Goal: Task Accomplishment & Management: Use online tool/utility

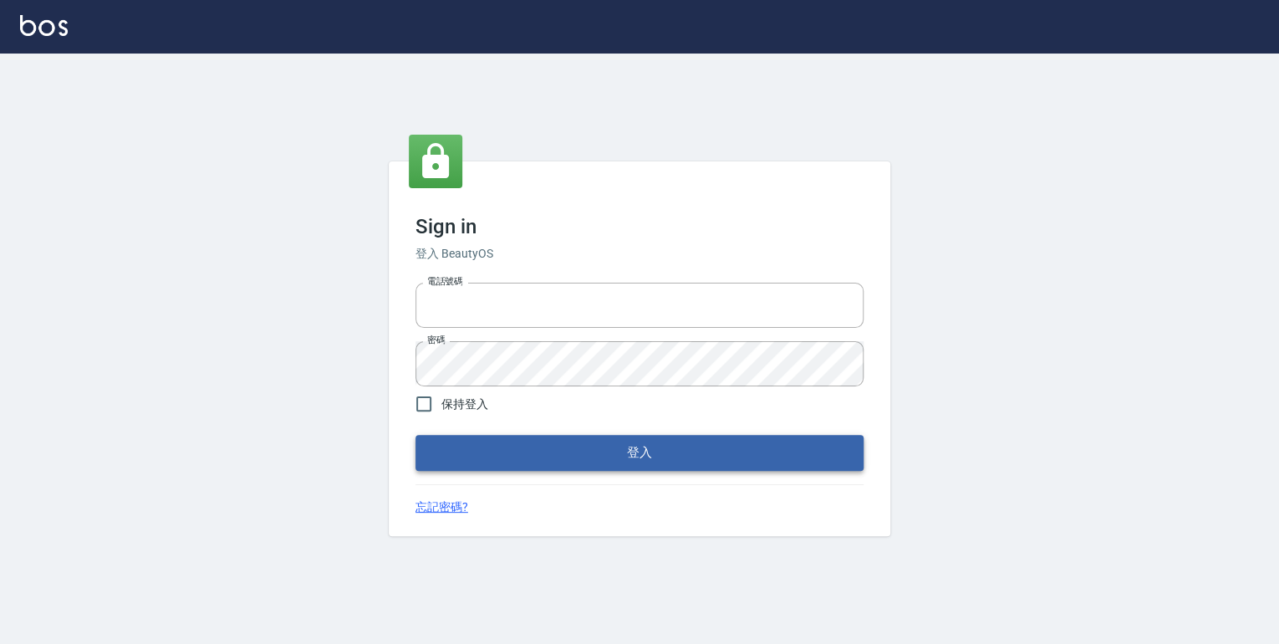
type input "0952331713"
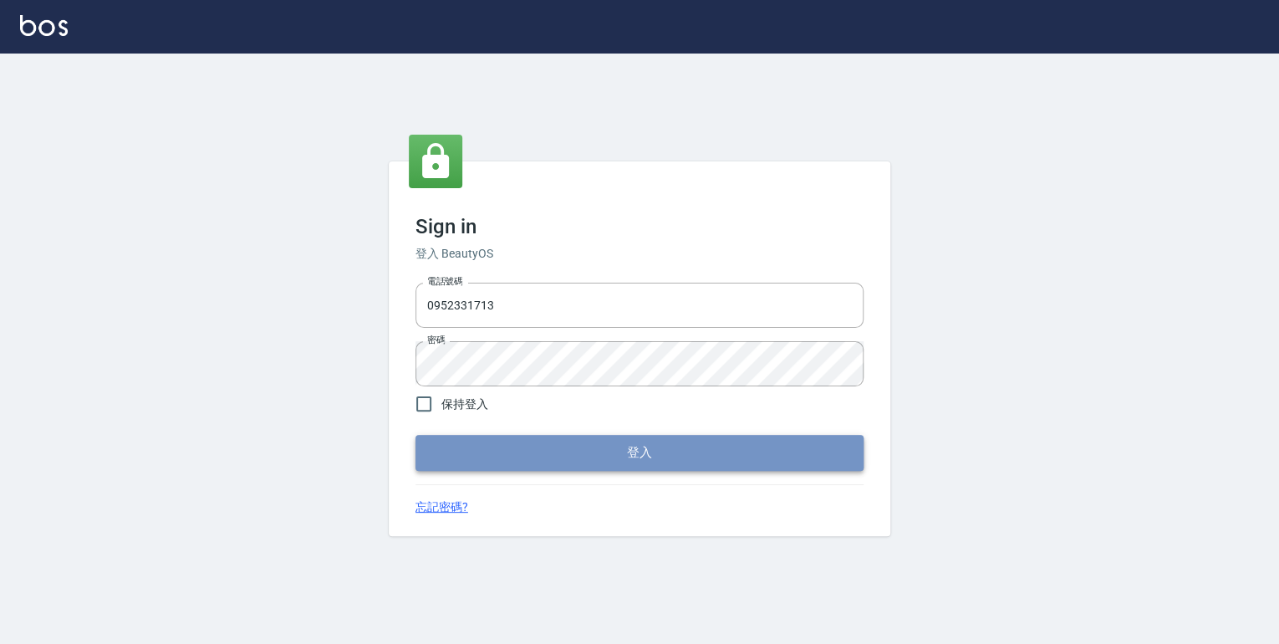
click at [620, 447] on button "登入" at bounding box center [639, 452] width 448 height 35
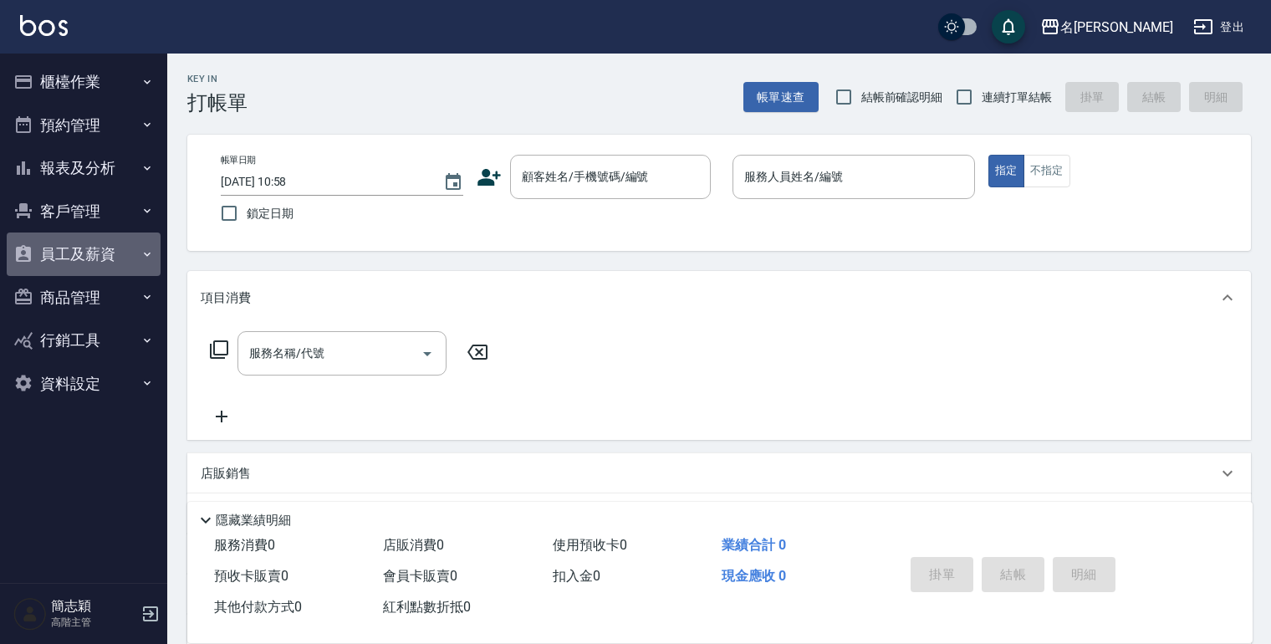
click at [145, 251] on icon "button" at bounding box center [146, 253] width 13 height 13
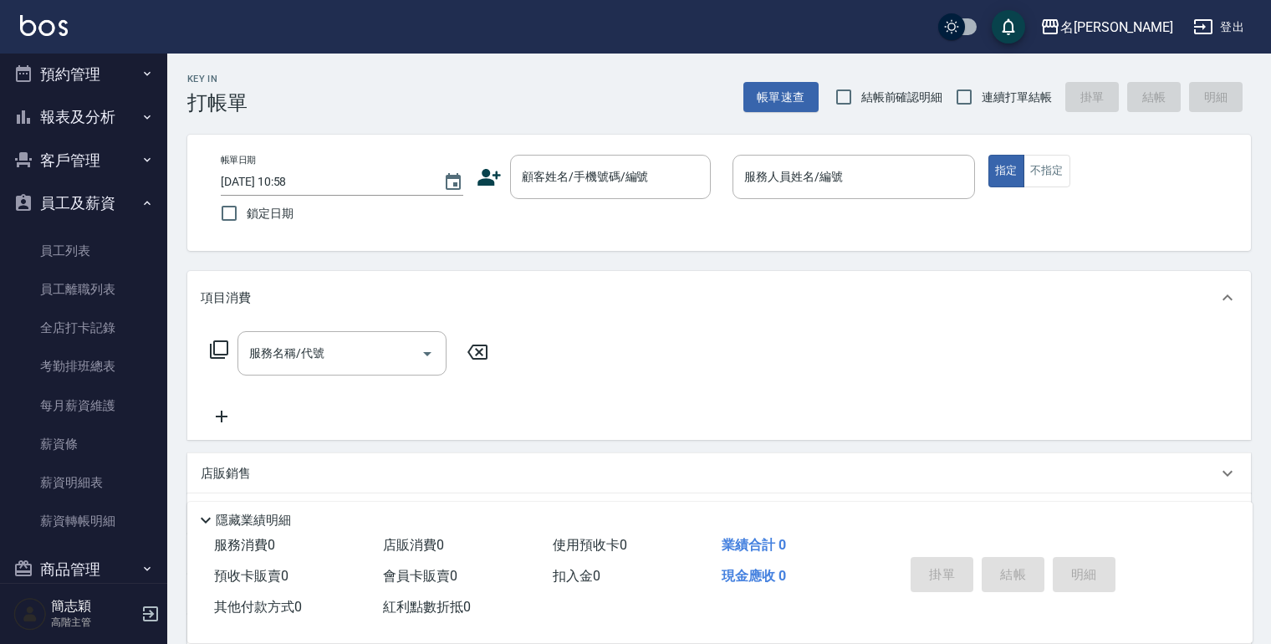
scroll to position [134, 0]
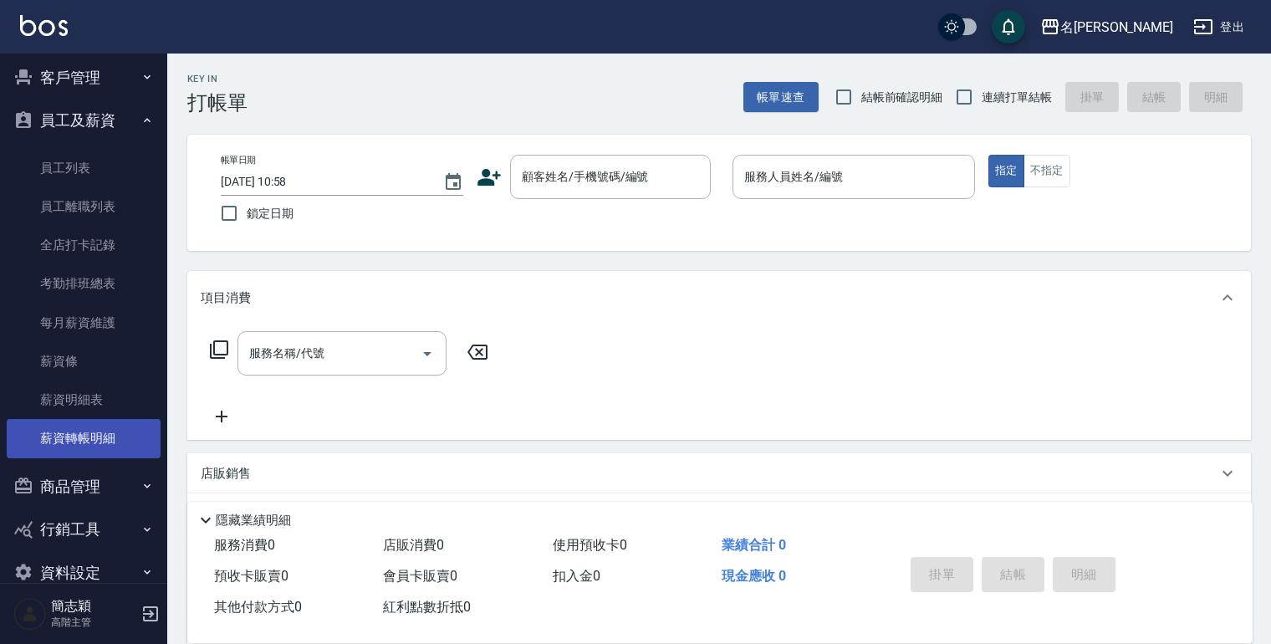
click at [104, 438] on link "薪資轉帳明細" at bounding box center [84, 438] width 154 height 38
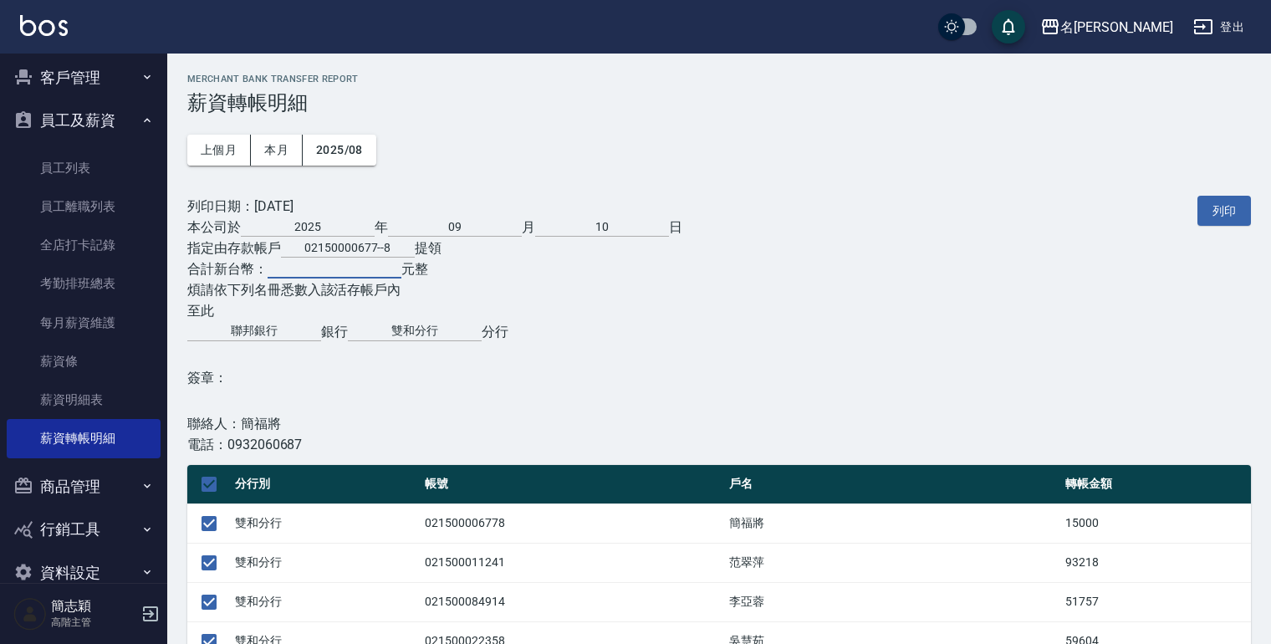
click at [301, 273] on input "text" at bounding box center [334, 266] width 134 height 24
type input "318403"
click at [1209, 209] on button "列印" at bounding box center [1223, 211] width 53 height 31
click at [1060, 30] on icon "button" at bounding box center [1050, 27] width 20 height 20
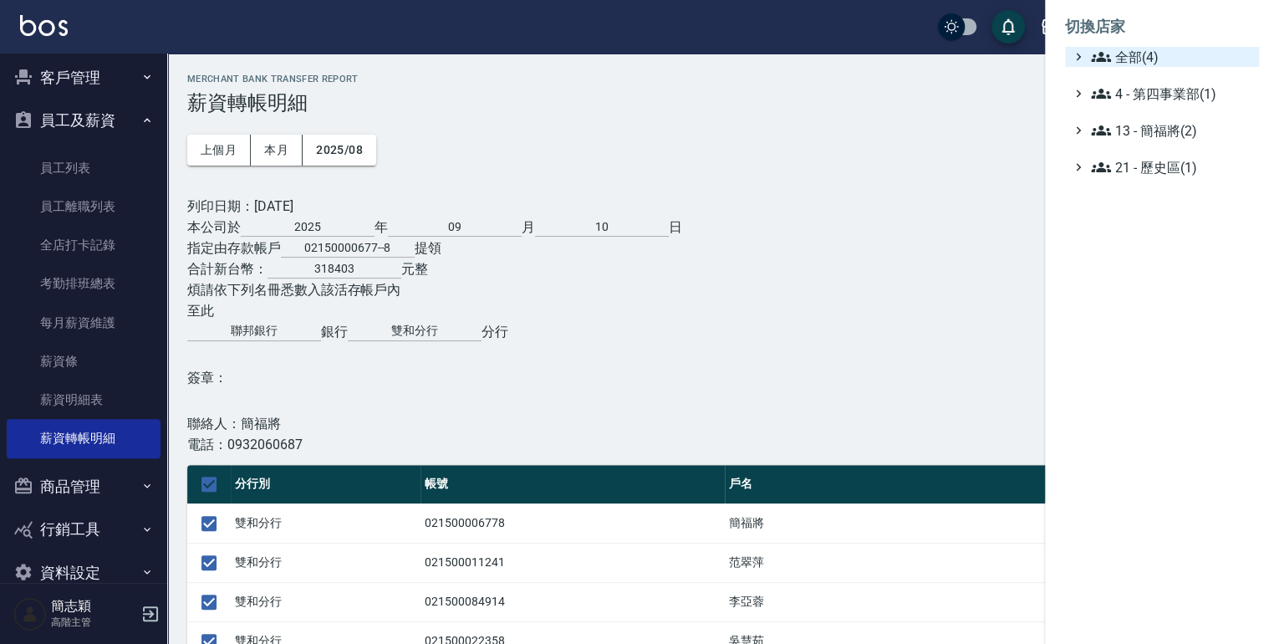
click at [1097, 56] on icon at bounding box center [1101, 57] width 20 height 20
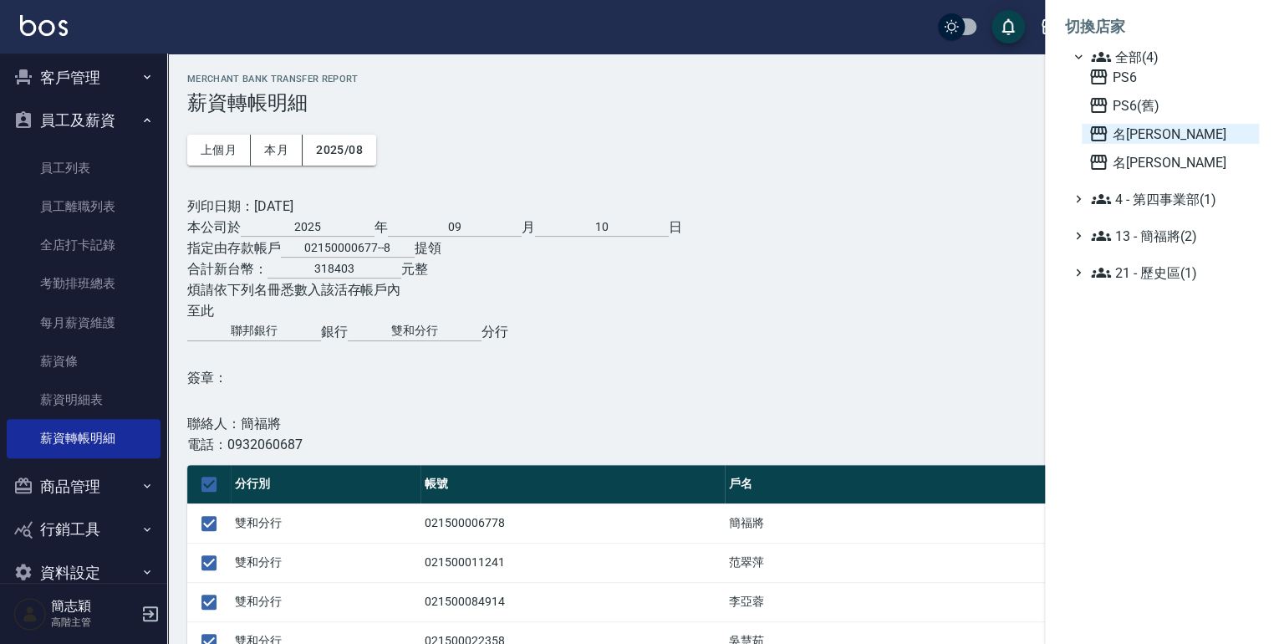
click at [1098, 126] on icon at bounding box center [1098, 133] width 17 height 15
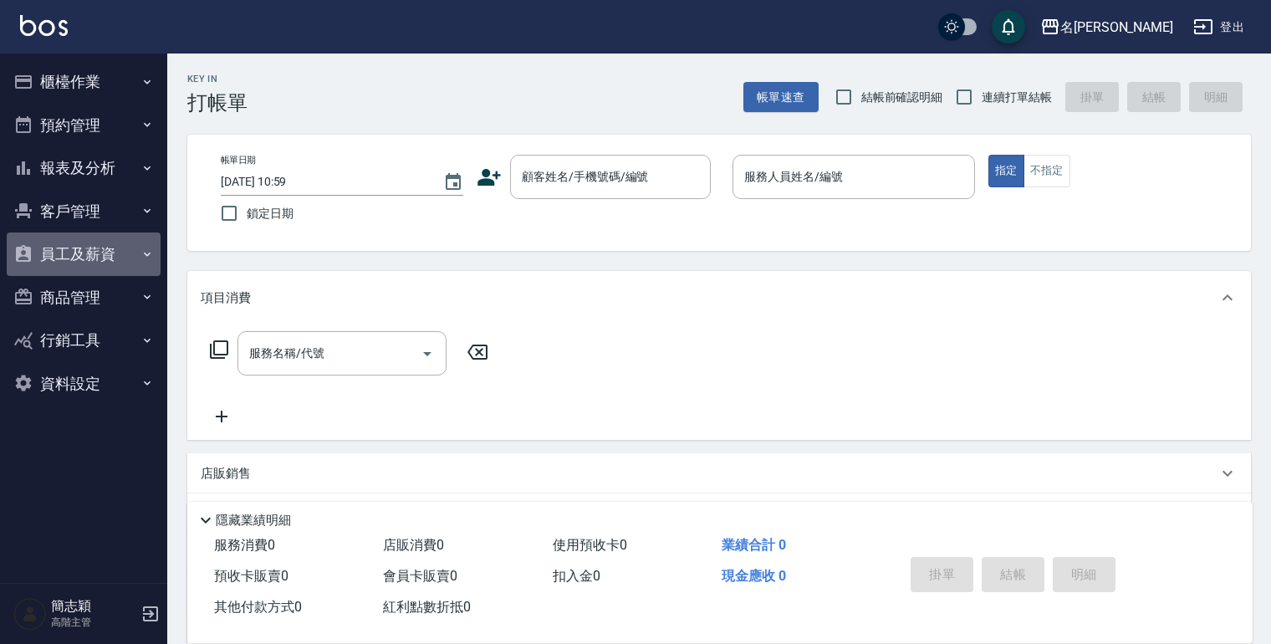
click at [145, 250] on icon "button" at bounding box center [146, 253] width 13 height 13
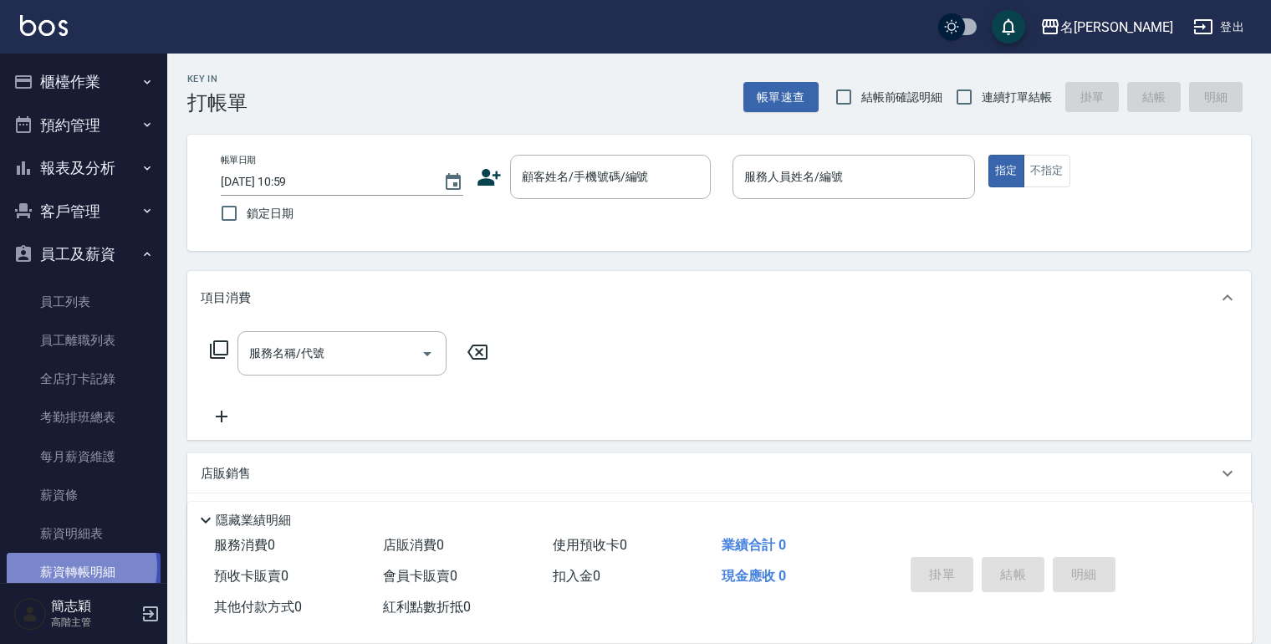
click at [74, 567] on link "薪資轉帳明細" at bounding box center [84, 572] width 154 height 38
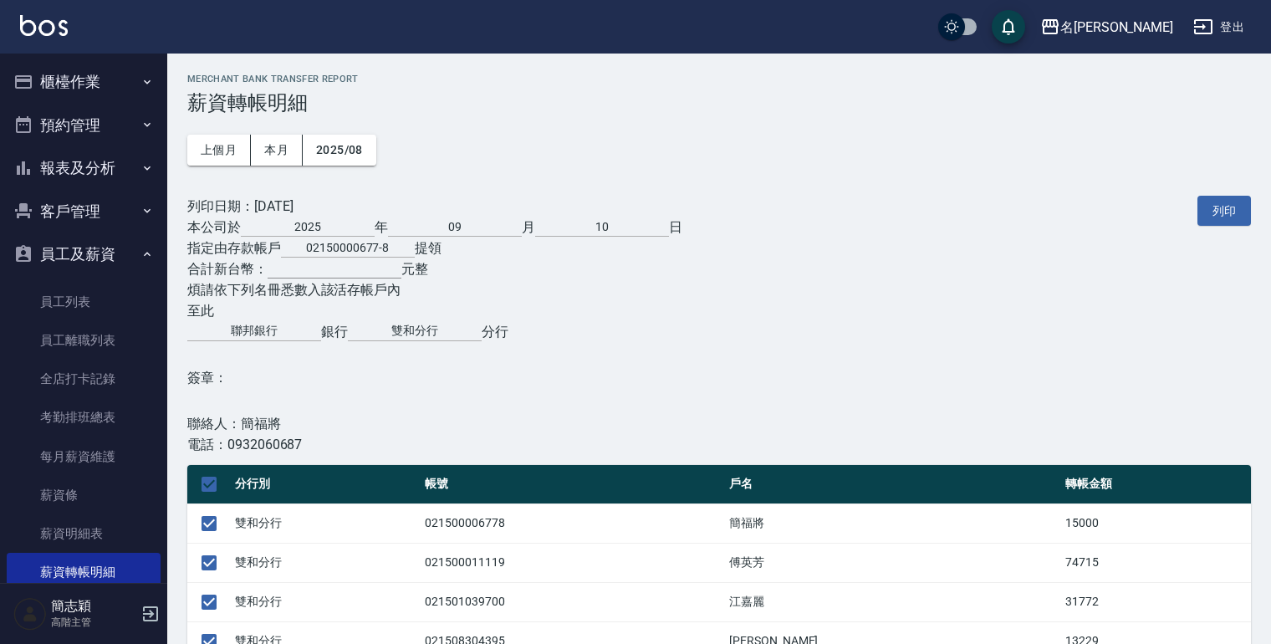
click at [297, 276] on input "text" at bounding box center [334, 266] width 134 height 24
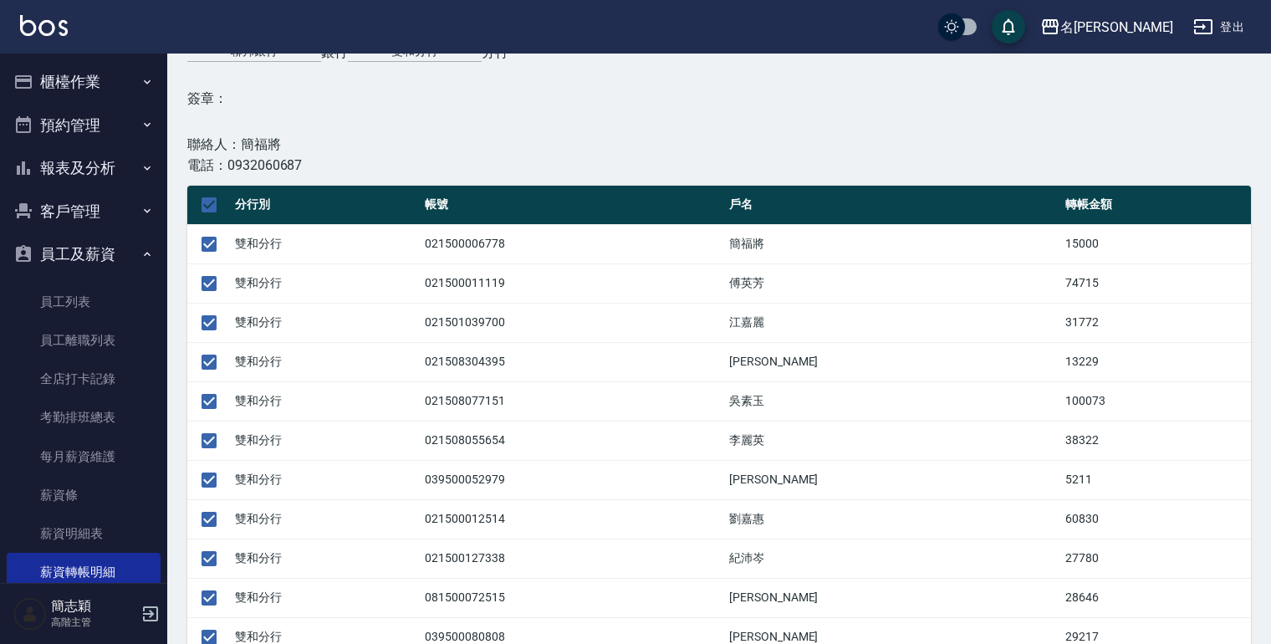
scroll to position [9, 0]
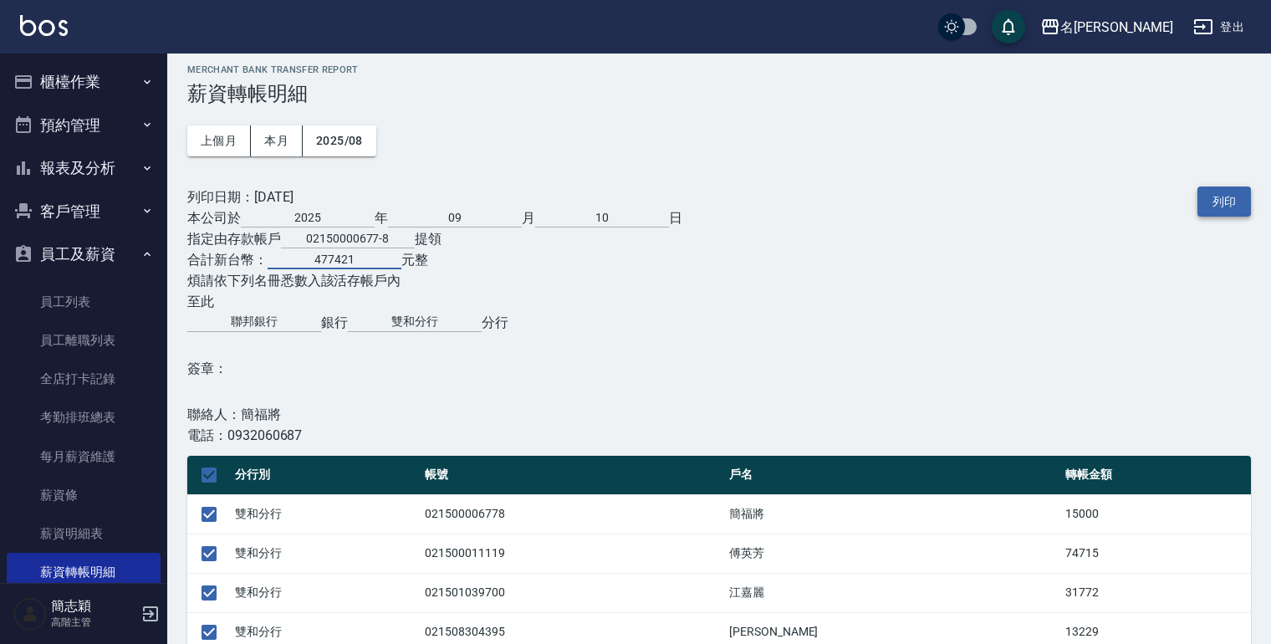
type input "477421"
click at [1217, 206] on button "列印" at bounding box center [1223, 201] width 53 height 31
click at [1223, 27] on button "登出" at bounding box center [1218, 27] width 64 height 31
